Goal: Navigation & Orientation: Find specific page/section

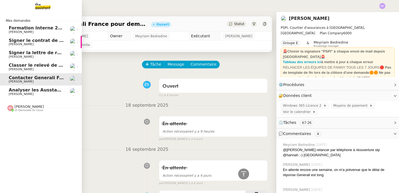
scroll to position [364, 0]
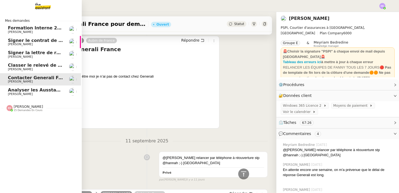
click at [14, 92] on span "Analyser les Ausstandsmeldungen" at bounding box center [50, 89] width 84 height 5
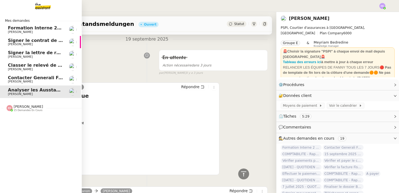
scroll to position [237, 0]
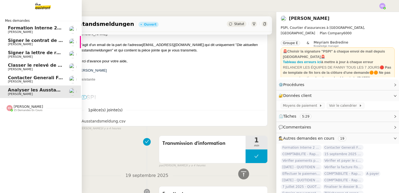
click at [22, 81] on span "[PERSON_NAME]" at bounding box center [20, 82] width 25 height 4
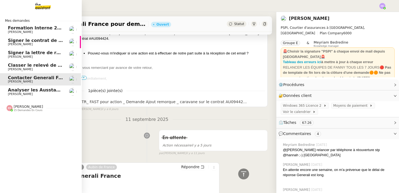
click at [30, 64] on span "Classer le relevé de commissions" at bounding box center [48, 65] width 81 height 5
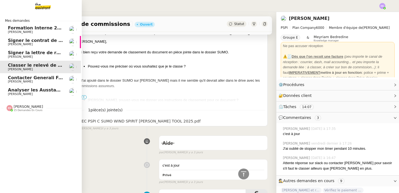
click at [38, 52] on span "Signer la lettre de rémunération" at bounding box center [48, 52] width 80 height 5
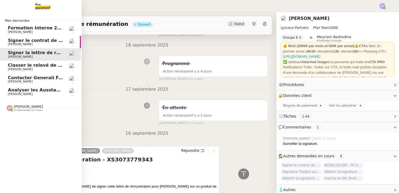
click at [47, 40] on span "Signer le contrat de la mutuelle" at bounding box center [47, 40] width 78 height 5
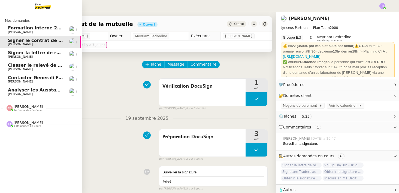
click at [41, 106] on div "[PERSON_NAME] 14 demandes en cours" at bounding box center [28, 108] width 29 height 7
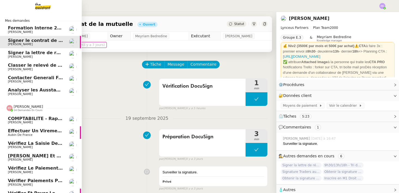
click at [41, 107] on div "[PERSON_NAME] 14 demandes en cours" at bounding box center [28, 108] width 29 height 7
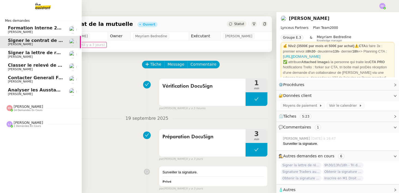
click at [41, 122] on span "[PERSON_NAME] 1 demandes en cours" at bounding box center [24, 124] width 43 height 7
click at [42, 109] on span "[PERSON_NAME] 14 demandes en cours" at bounding box center [24, 108] width 43 height 7
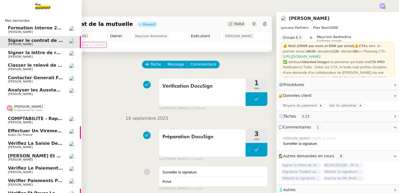
click at [42, 109] on span "[PERSON_NAME] 14 demandes en cours" at bounding box center [24, 108] width 43 height 7
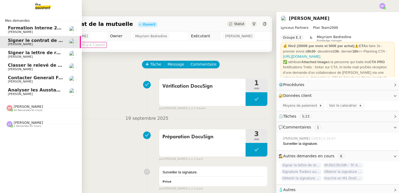
click at [29, 56] on span "[PERSON_NAME]" at bounding box center [20, 57] width 25 height 4
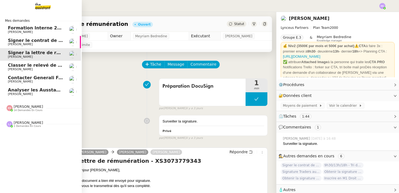
click at [31, 68] on span "[PERSON_NAME]" at bounding box center [35, 69] width 55 height 3
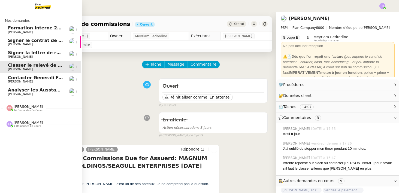
click at [50, 77] on span "Contacter Generali France pour demande AU094424" at bounding box center [72, 77] width 128 height 5
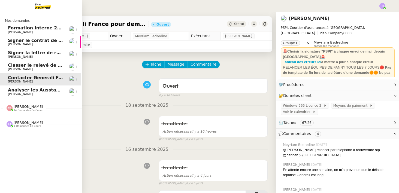
click at [50, 93] on span "[PERSON_NAME]" at bounding box center [35, 94] width 55 height 3
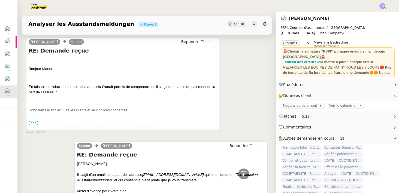
scroll to position [43, 0]
